Goal: Find contact information: Find contact information

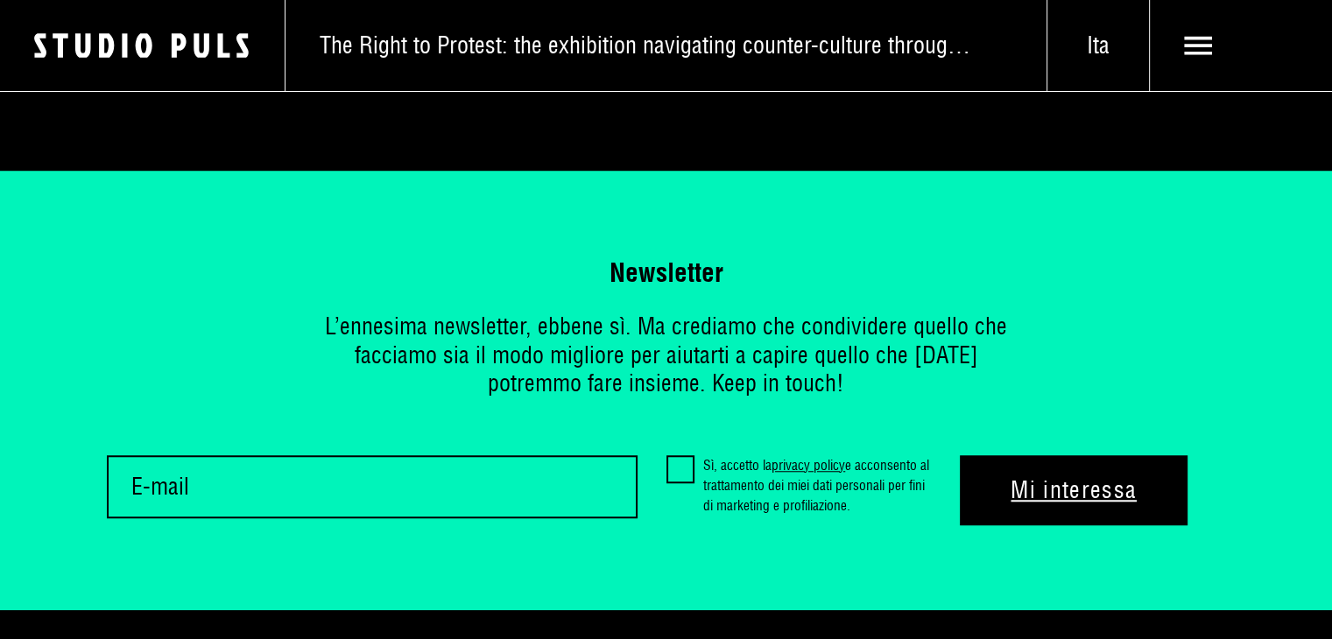
scroll to position [7812, 0]
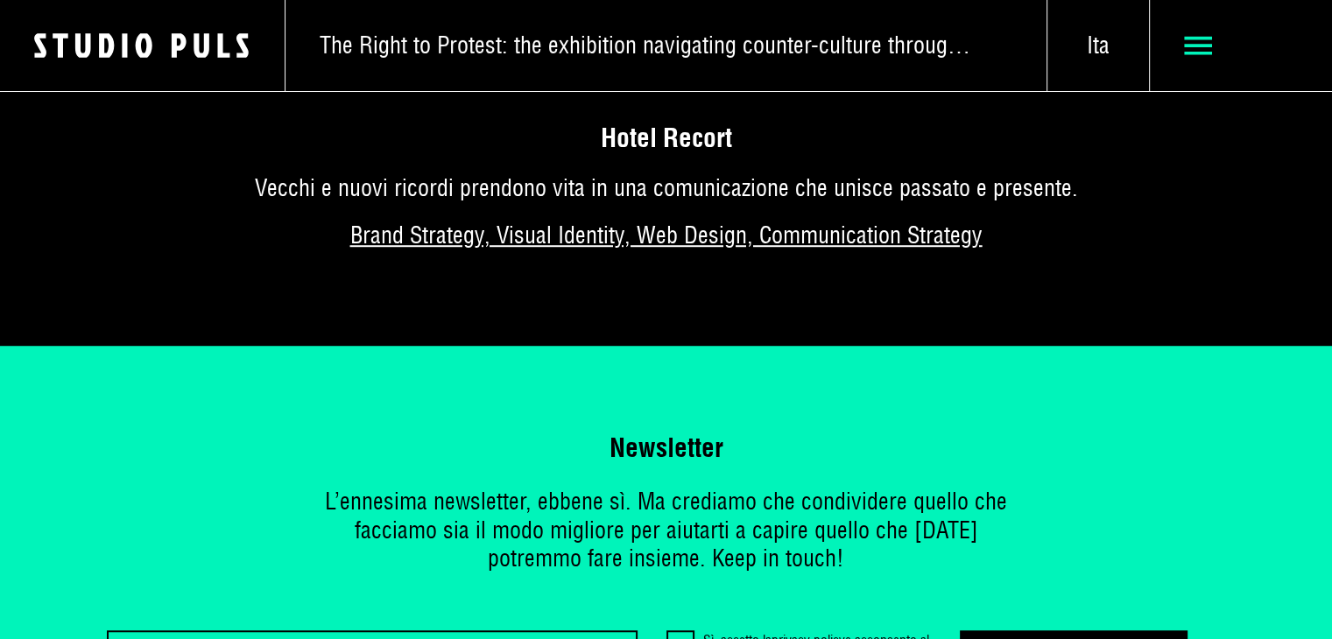
click at [1195, 58] on icon at bounding box center [1198, 46] width 29 height 29
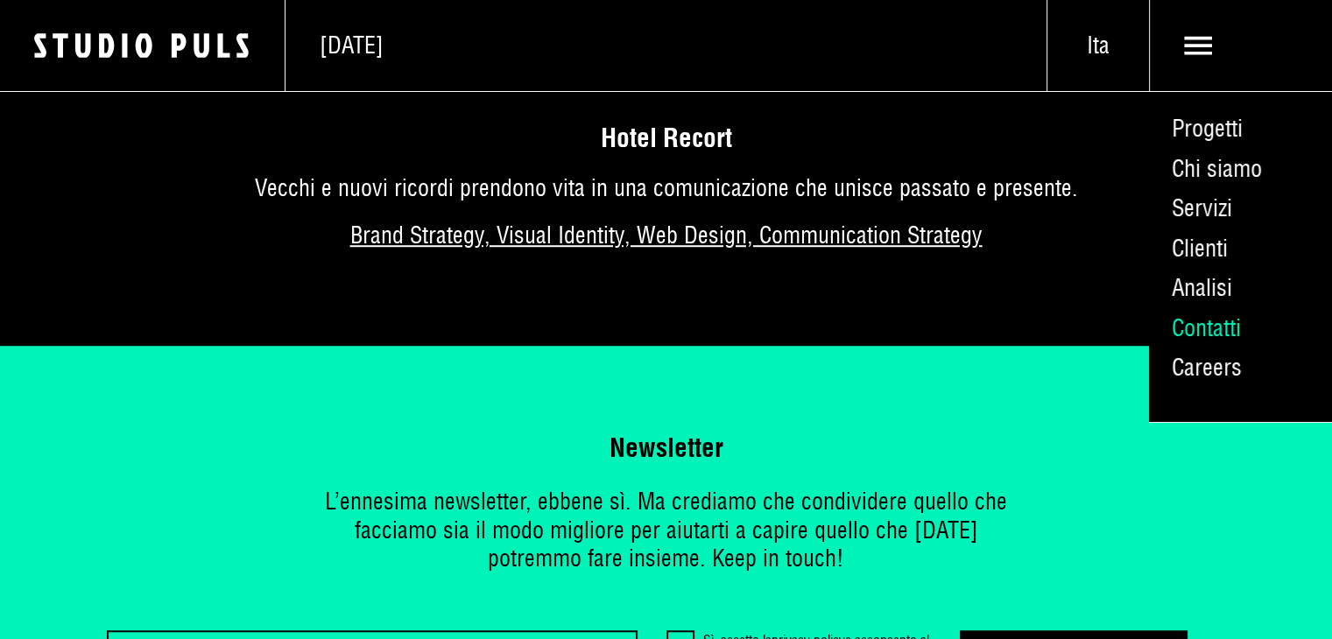
click at [1202, 330] on link "Contatti" at bounding box center [1240, 328] width 183 height 40
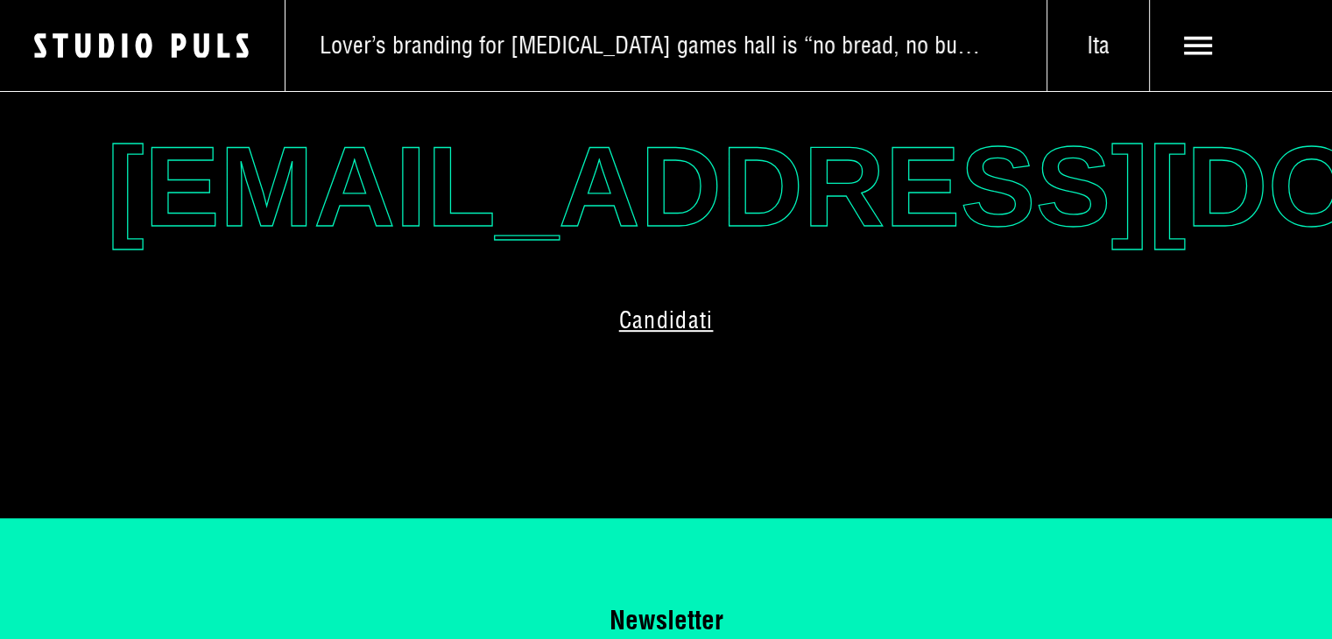
scroll to position [655, 0]
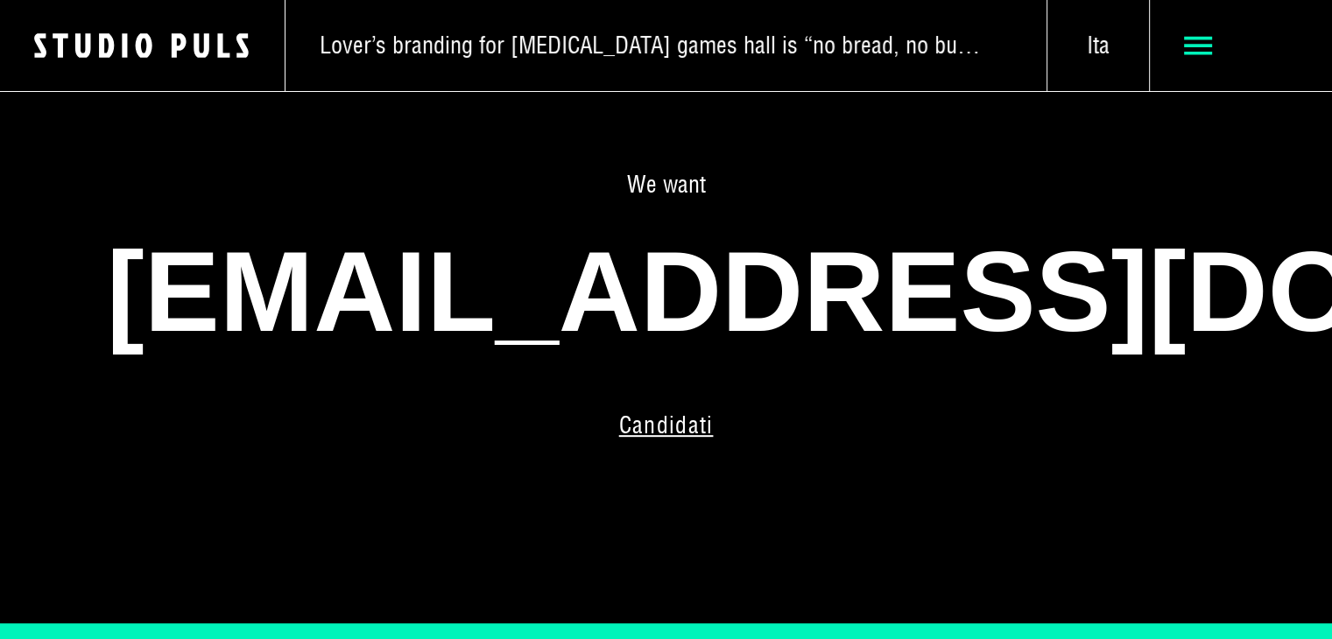
click at [1197, 46] on use at bounding box center [1198, 46] width 29 height 18
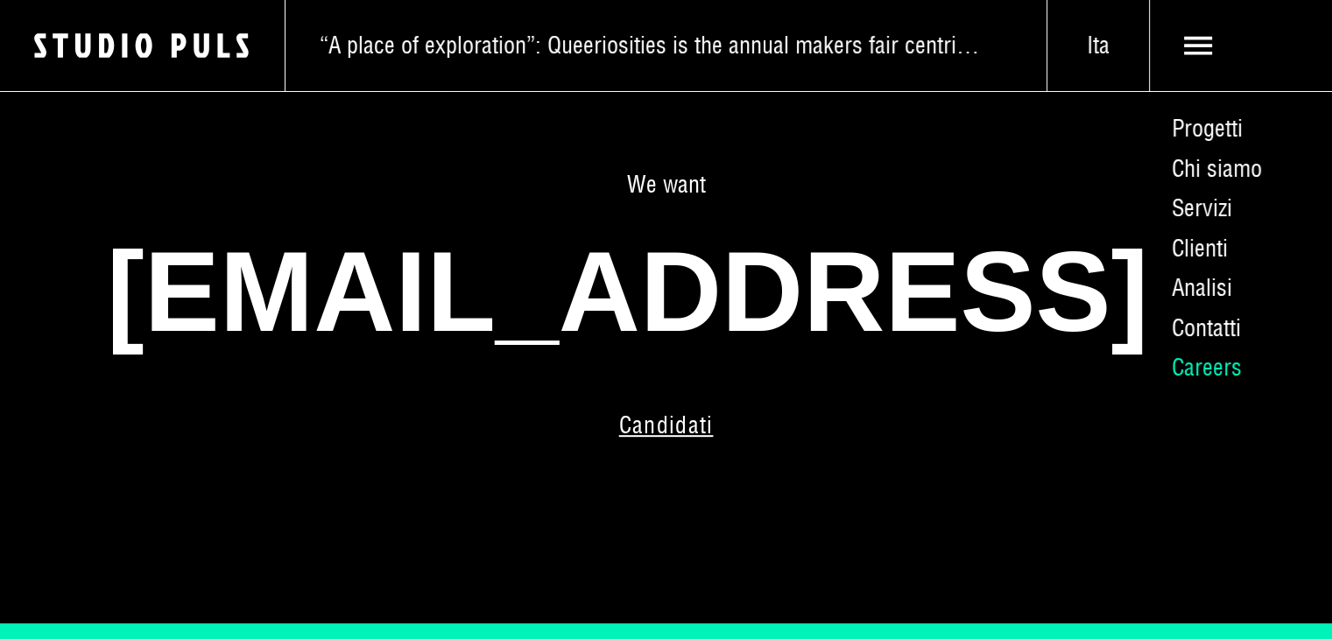
click at [1192, 369] on link "Careers" at bounding box center [1240, 369] width 183 height 40
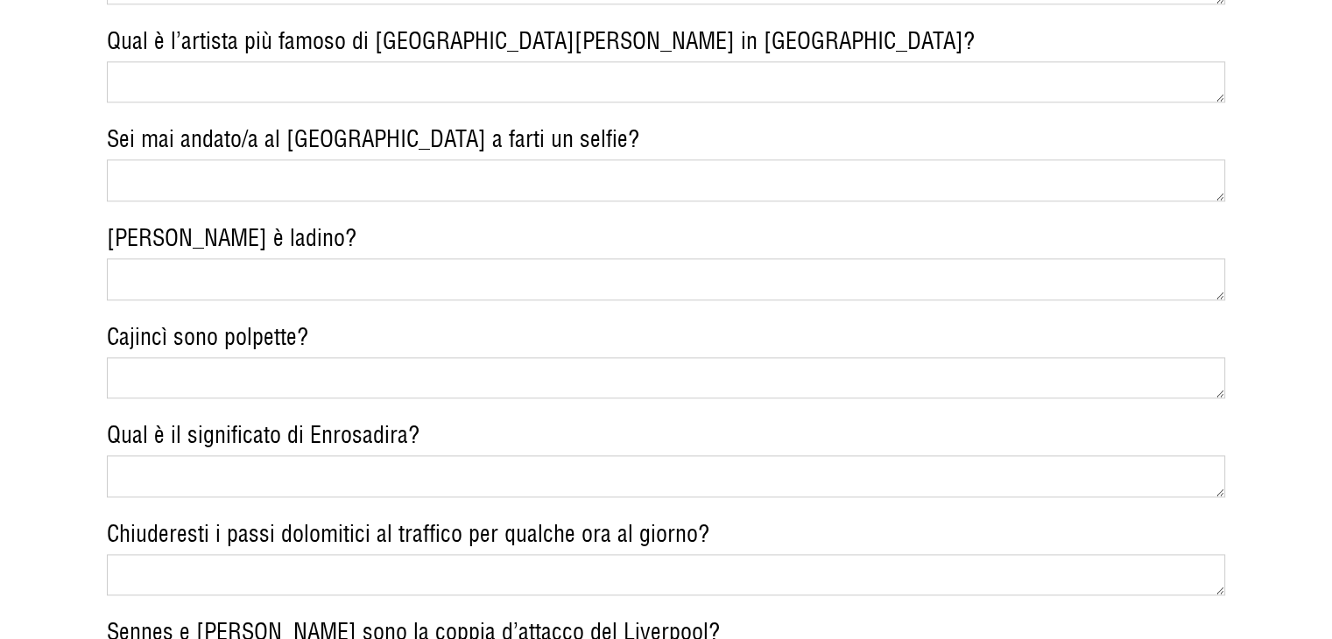
scroll to position [2277, 0]
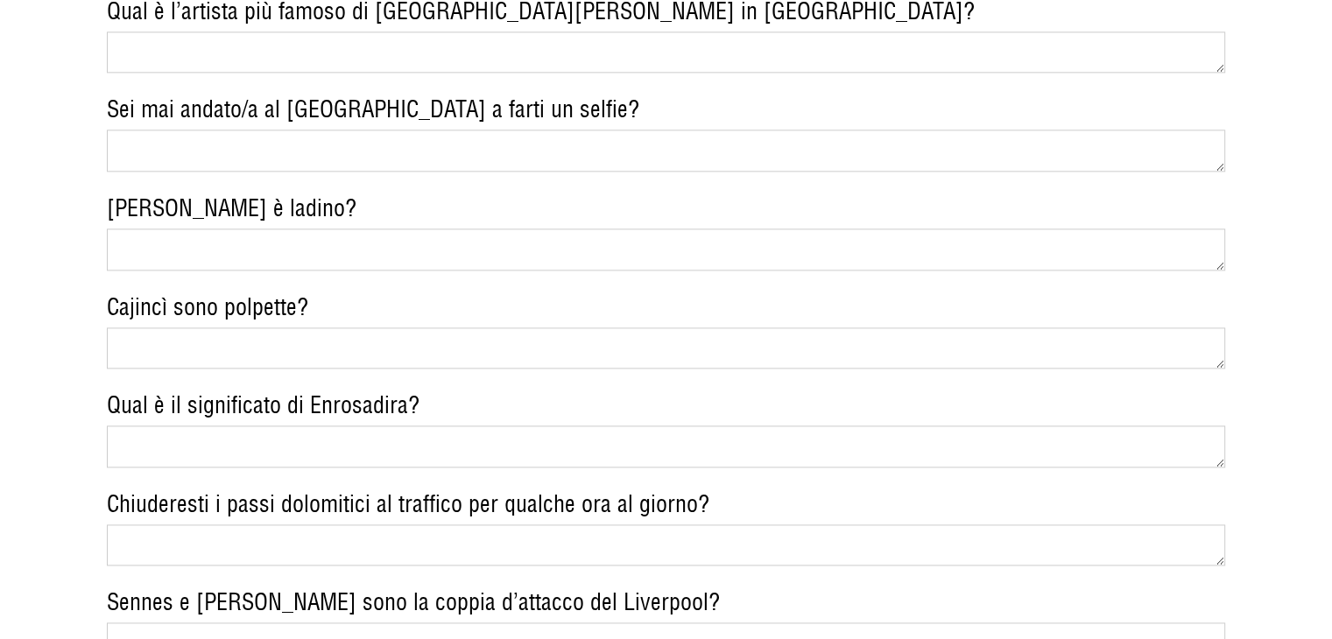
click at [366, 239] on textarea "Messner è ladino?" at bounding box center [666, 250] width 1119 height 42
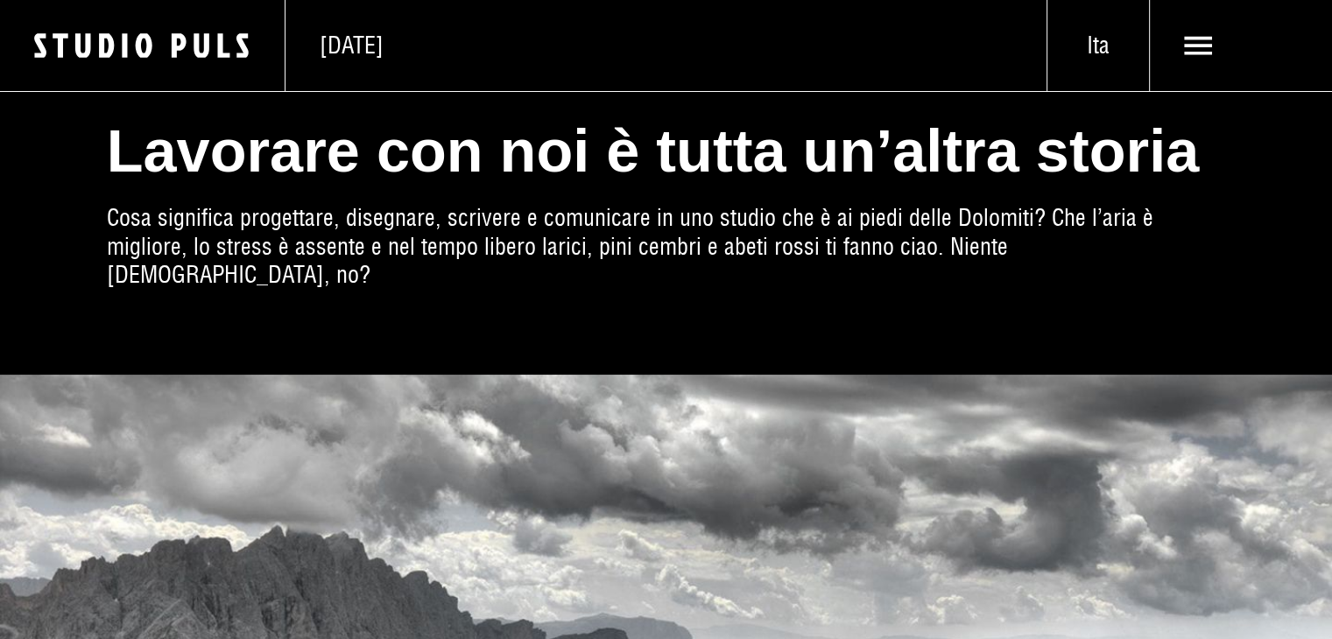
scroll to position [0, 0]
